Goal: Task Accomplishment & Management: Use online tool/utility

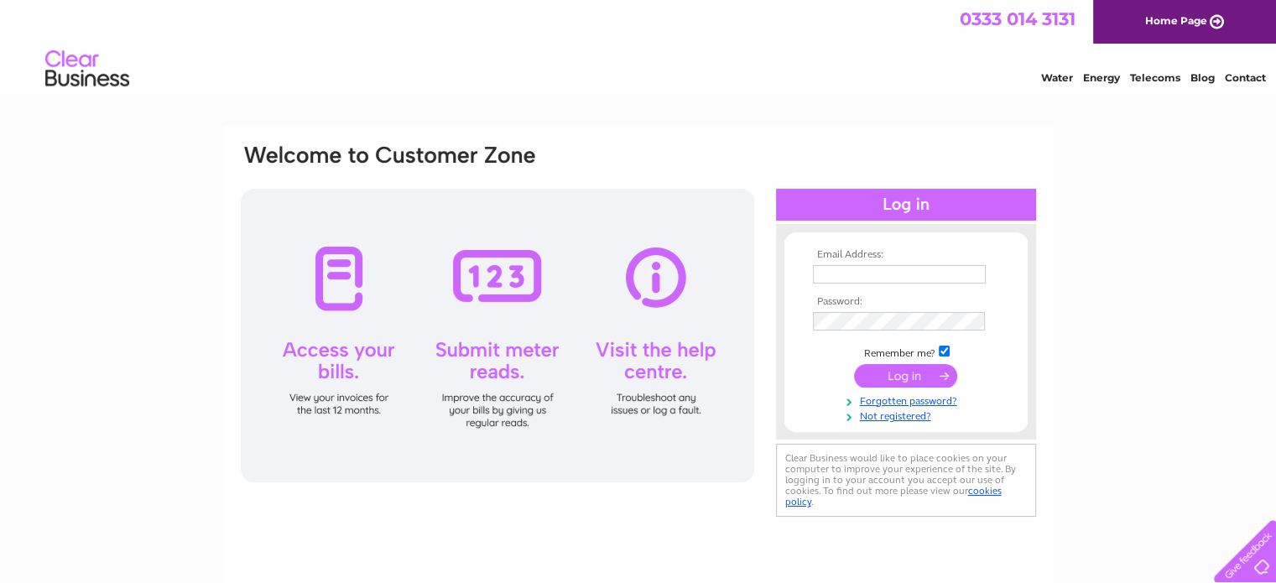
type input "[EMAIL_ADDRESS][DOMAIN_NAME]"
click at [899, 375] on input "submit" at bounding box center [905, 375] width 103 height 23
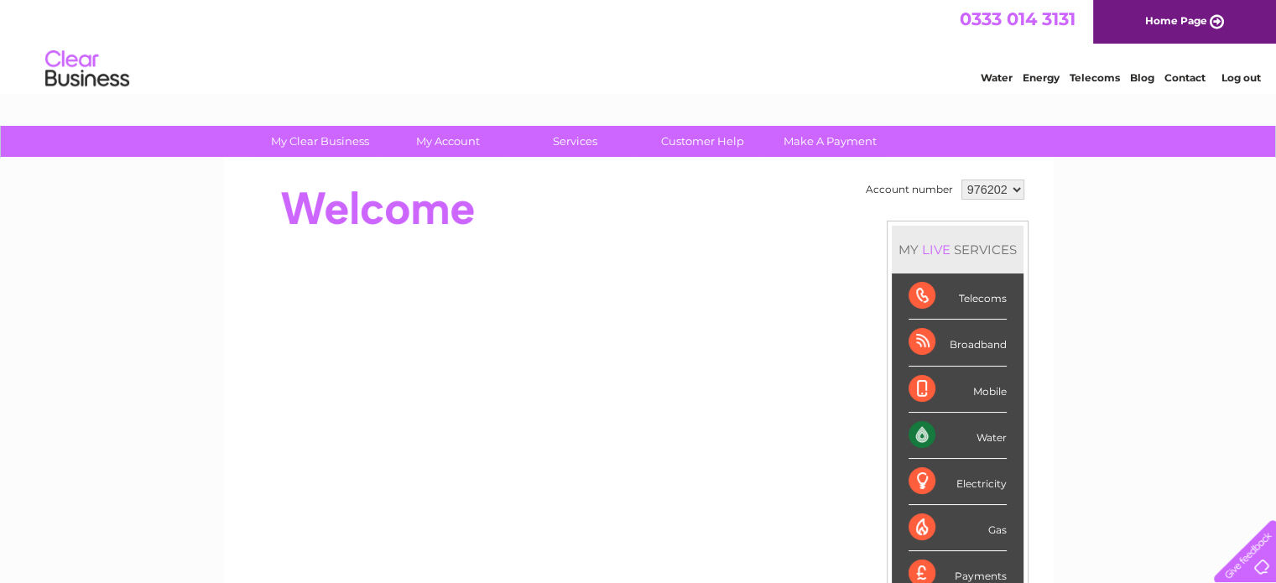
click at [932, 427] on div "Water" at bounding box center [957, 436] width 98 height 46
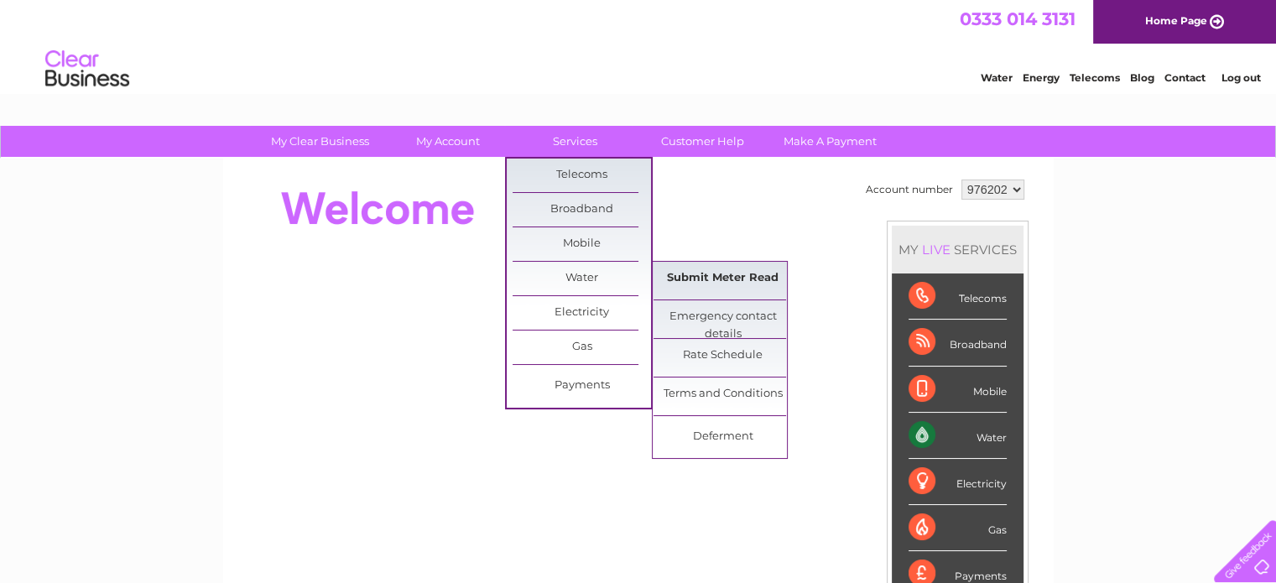
click at [705, 268] on link "Submit Meter Read" at bounding box center [722, 279] width 138 height 34
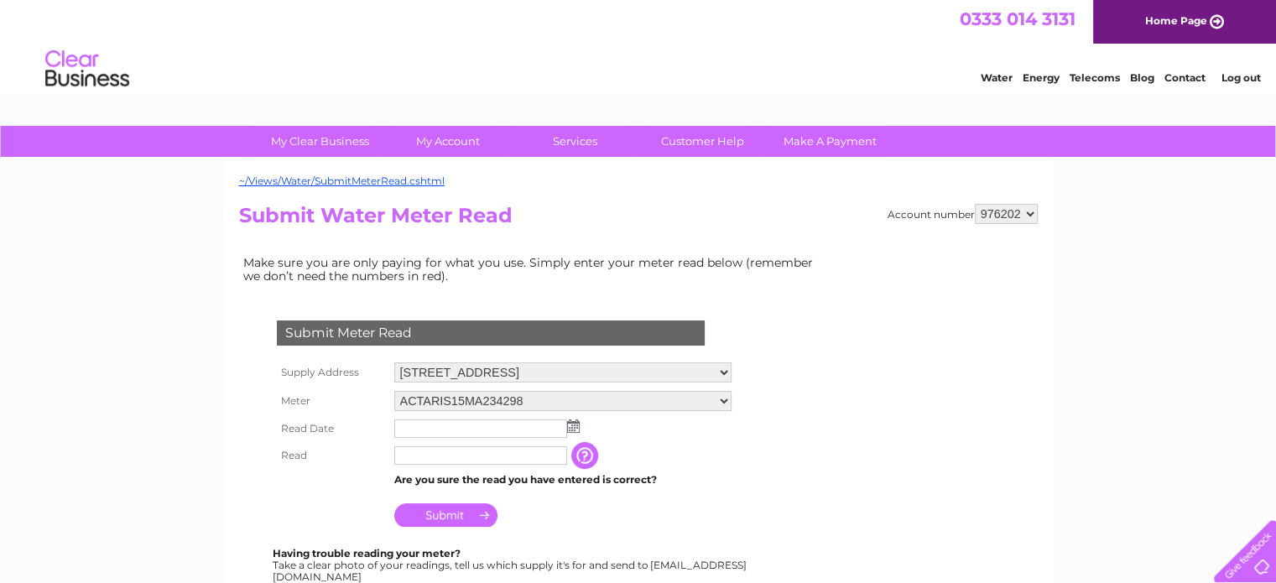
click at [569, 425] on img at bounding box center [573, 425] width 13 height 13
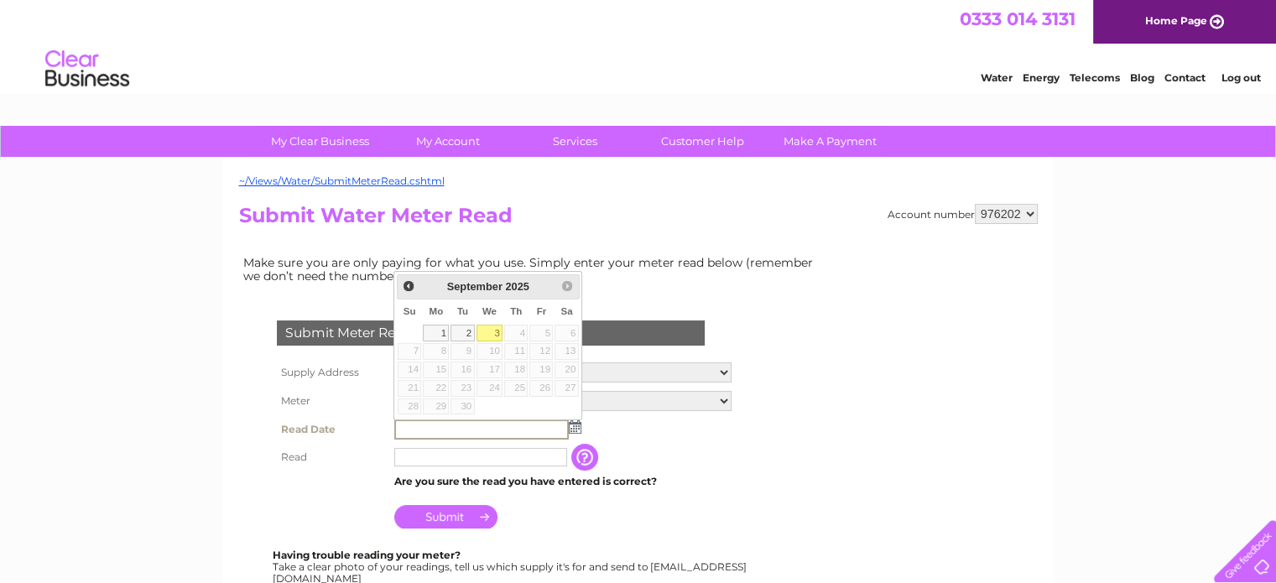
click at [485, 337] on link "3" at bounding box center [489, 333] width 27 height 17
type input "[DATE]"
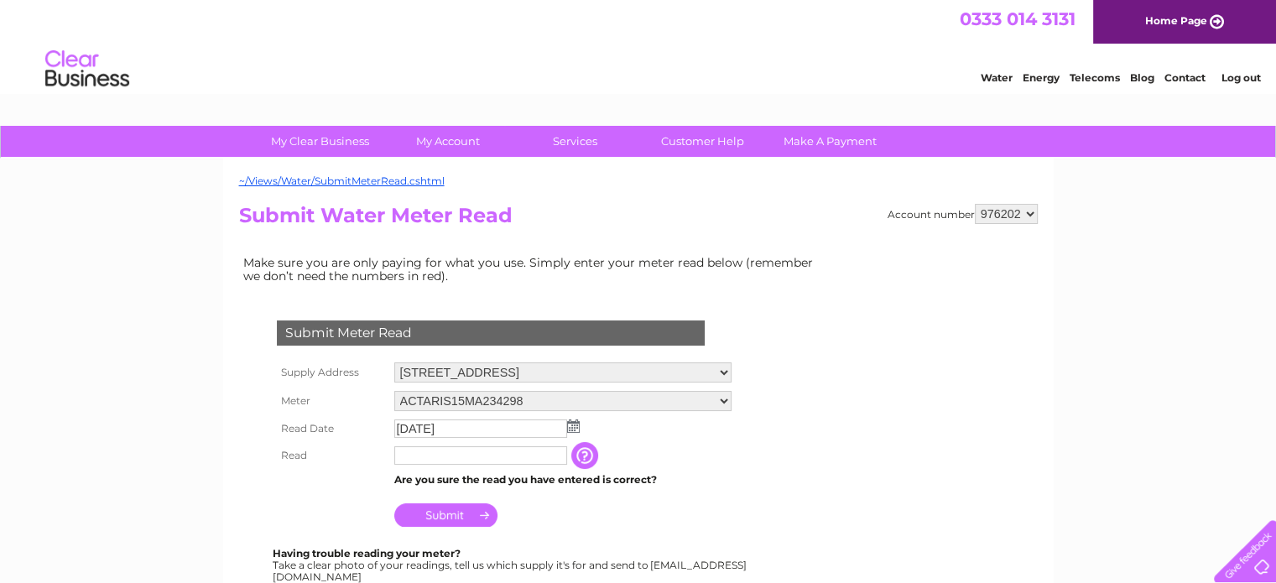
click at [465, 456] on input "text" at bounding box center [480, 455] width 173 height 18
type input "00758"
click at [442, 512] on input "Submit" at bounding box center [445, 516] width 103 height 23
